Goal: Information Seeking & Learning: Learn about a topic

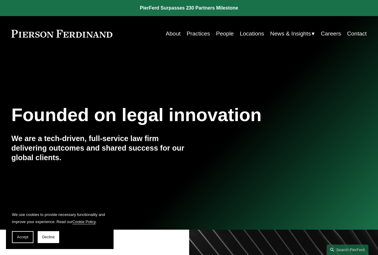
click at [197, 35] on link "Practices" at bounding box center [198, 33] width 23 height 11
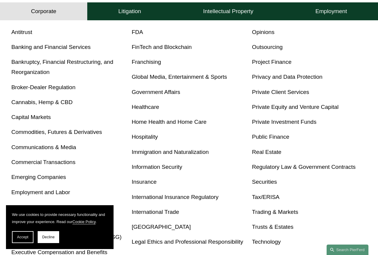
scroll to position [209, 0]
click at [294, 80] on link "Privacy and Data Protection" at bounding box center [287, 77] width 70 height 6
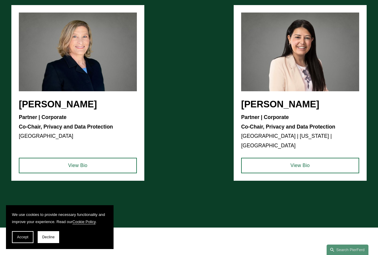
scroll to position [418, 0]
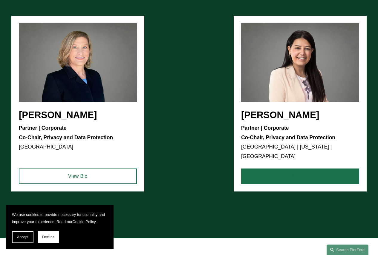
click at [314, 181] on link "View Bio" at bounding box center [300, 177] width 118 height 16
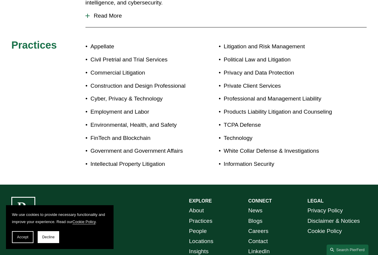
scroll to position [282, 0]
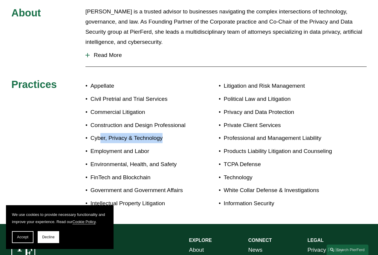
drag, startPoint x: 161, startPoint y: 133, endPoint x: 101, endPoint y: 130, distance: 60.4
click at [101, 133] on p "Cyber, Privacy & Technology" at bounding box center [139, 138] width 99 height 10
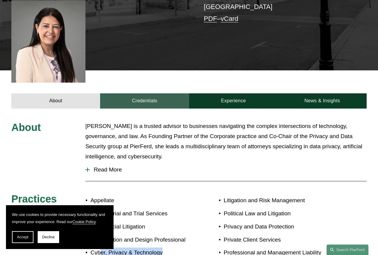
scroll to position [223, 0]
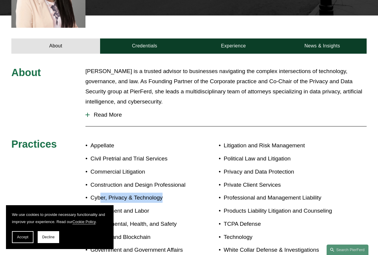
click at [95, 112] on span "Read More" at bounding box center [228, 115] width 277 height 7
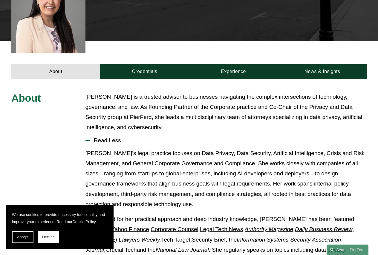
scroll to position [163, 0]
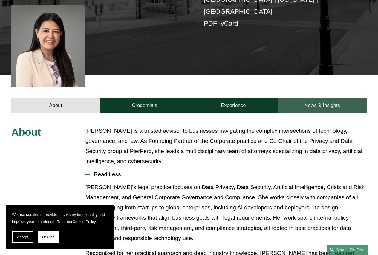
click at [323, 107] on link "News & Insights" at bounding box center [322, 105] width 89 height 15
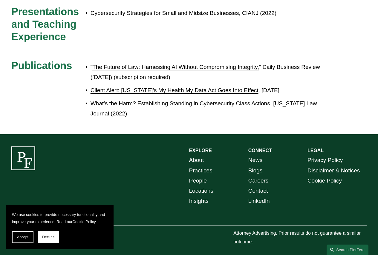
scroll to position [254, 0]
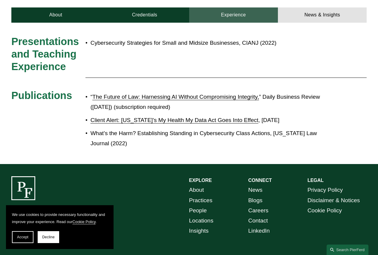
click at [215, 10] on link "Experience" at bounding box center [233, 14] width 89 height 15
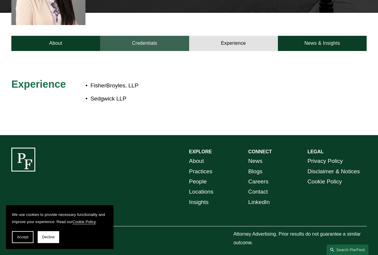
click at [151, 36] on link "Credentials" at bounding box center [144, 43] width 89 height 15
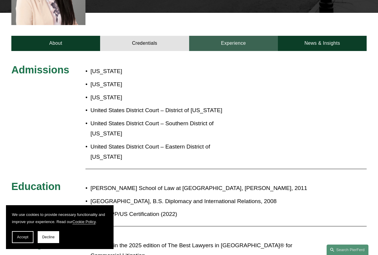
click at [261, 36] on link "Experience" at bounding box center [233, 43] width 89 height 15
